Goal: Task Accomplishment & Management: Manage account settings

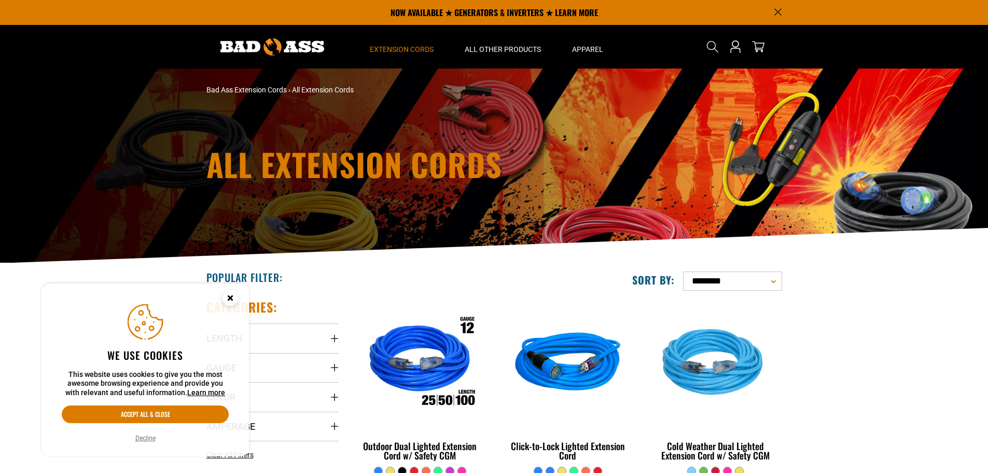
click at [232, 299] on icon "Cookie Consent" at bounding box center [230, 298] width 4 height 4
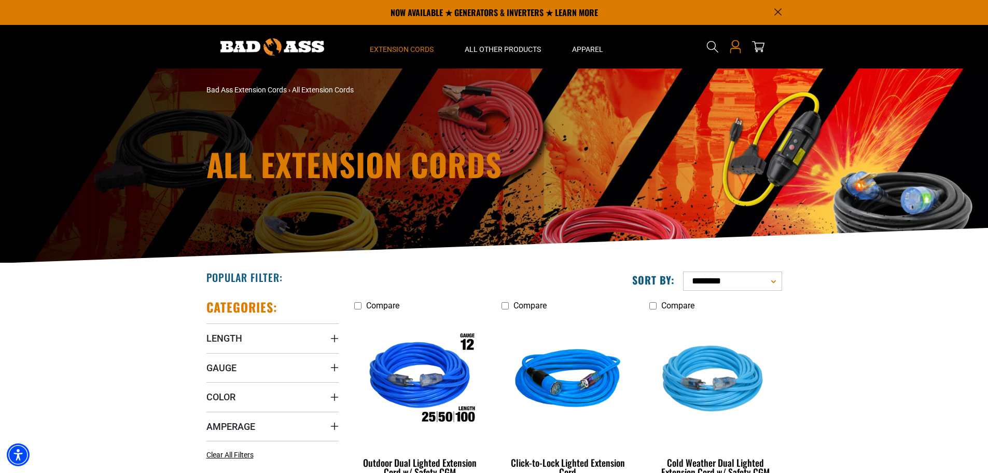
click at [733, 50] on icon "Open this option" at bounding box center [735, 46] width 13 height 13
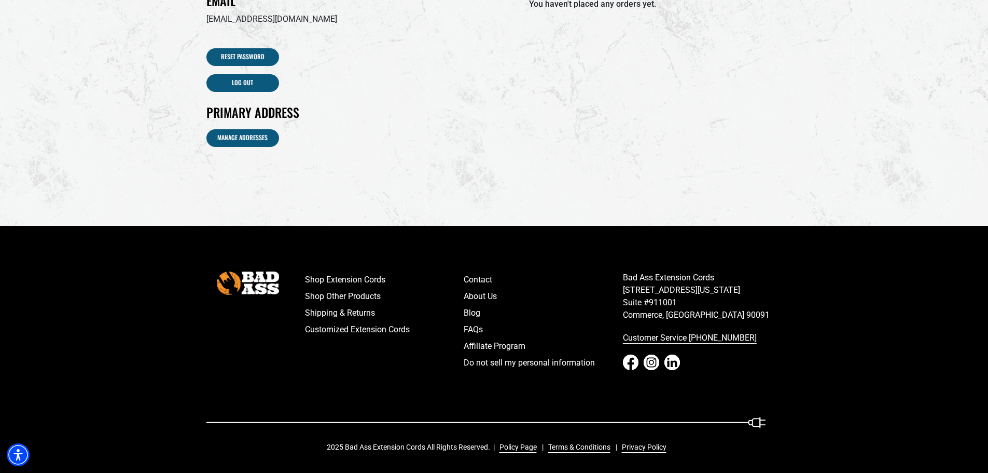
scroll to position [157, 0]
